Goal: Contribute content

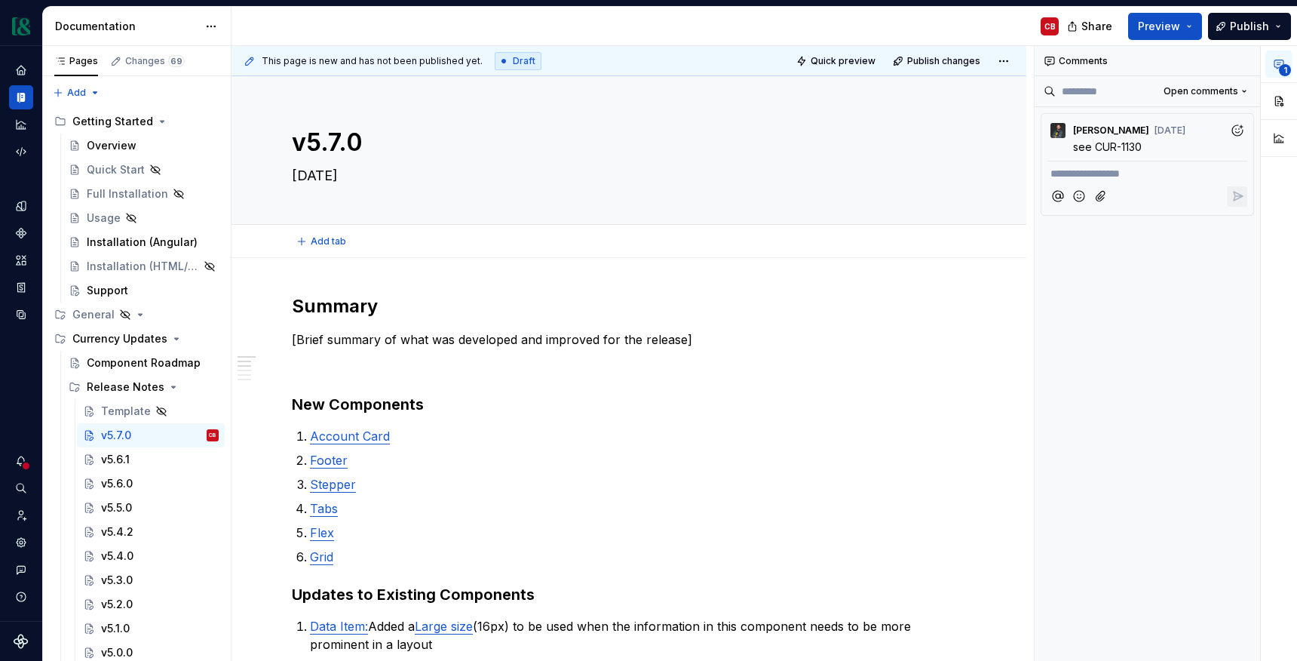
type textarea "*"
click at [23, 461] on div at bounding box center [26, 466] width 10 height 10
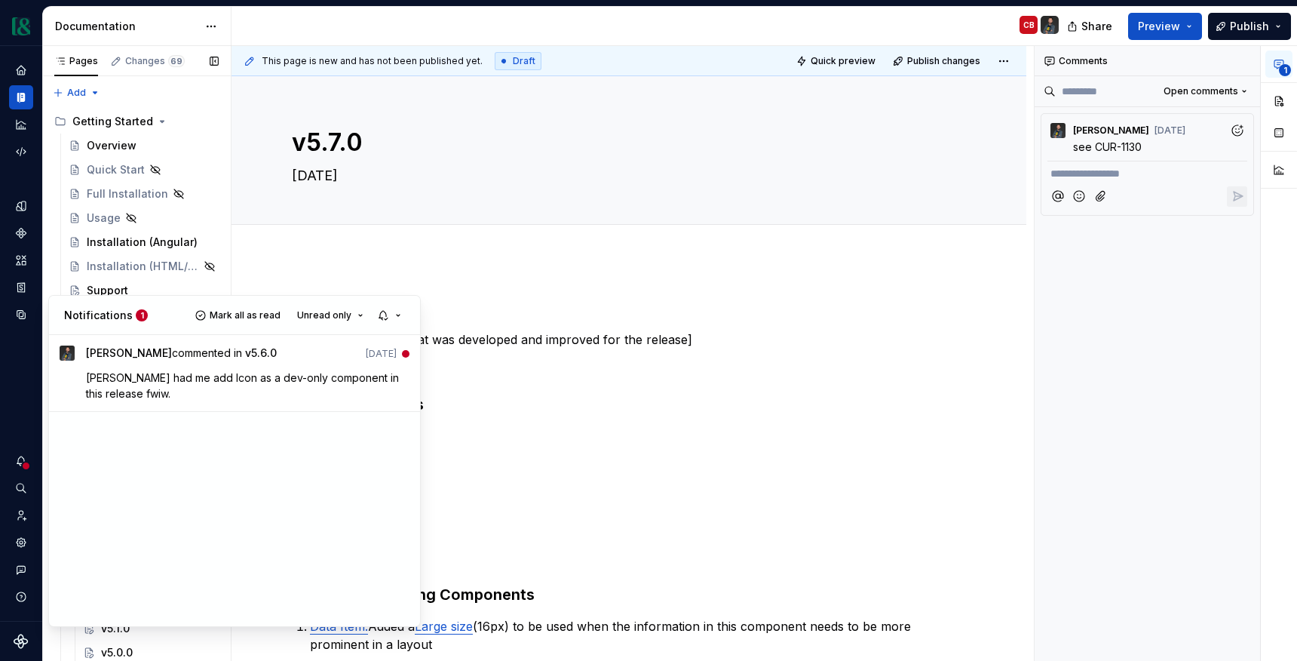
click at [105, 140] on div "Pages Changes 69 Add Accessibility guide for tree Page tree. Navigate the tree …" at bounding box center [136, 356] width 189 height 621
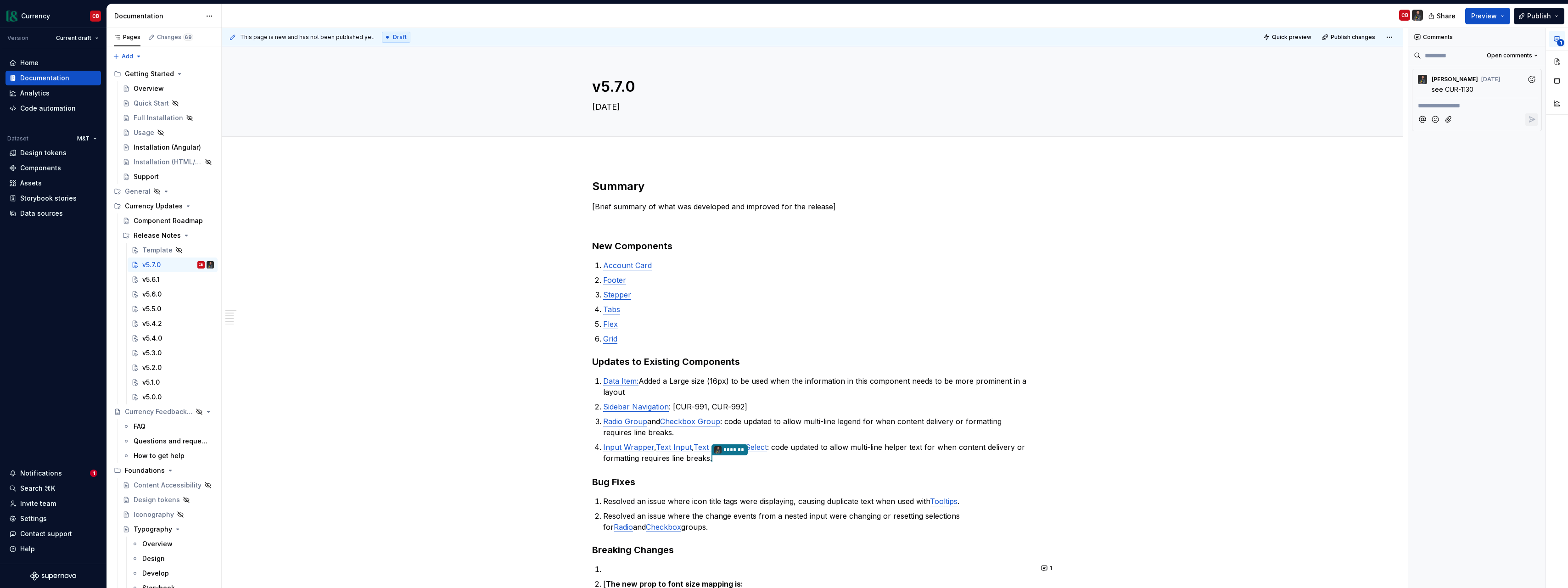
type textarea "*"
